Goal: Check status: Check status

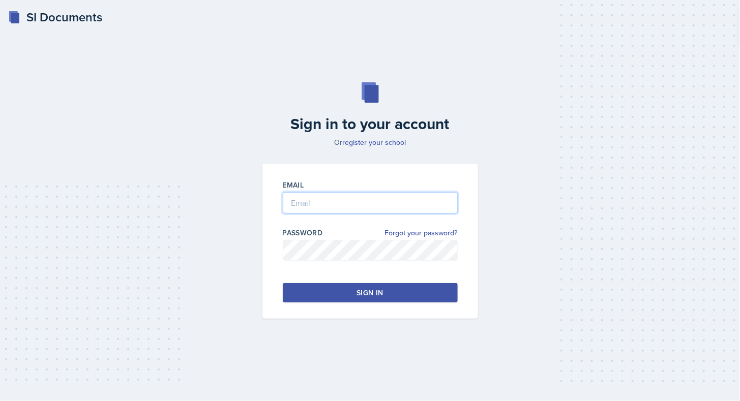
type input "[EMAIL_ADDRESS][DOMAIN_NAME]"
click at [424, 296] on button "Sign in" at bounding box center [370, 292] width 175 height 19
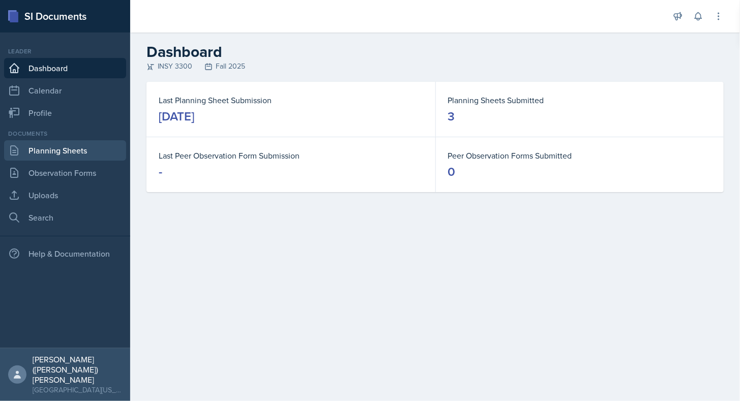
click at [54, 155] on link "Planning Sheets" at bounding box center [65, 150] width 122 height 20
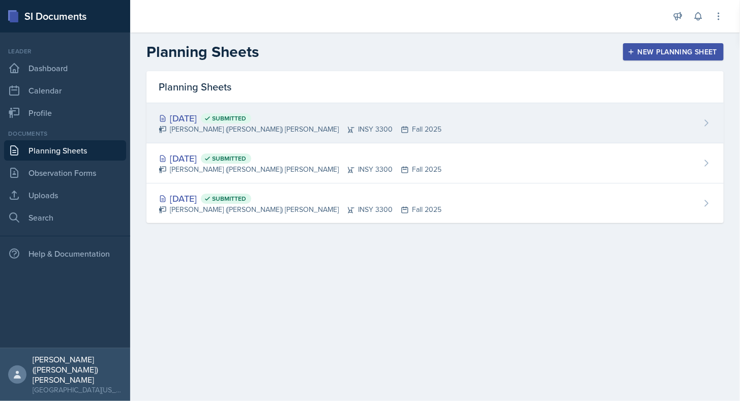
click at [219, 120] on div "[DATE] Submitted" at bounding box center [300, 118] width 283 height 14
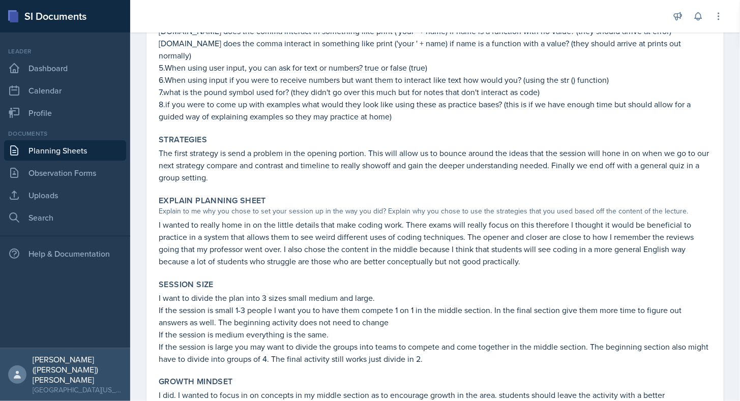
scroll to position [732, 0]
